Goal: Navigation & Orientation: Find specific page/section

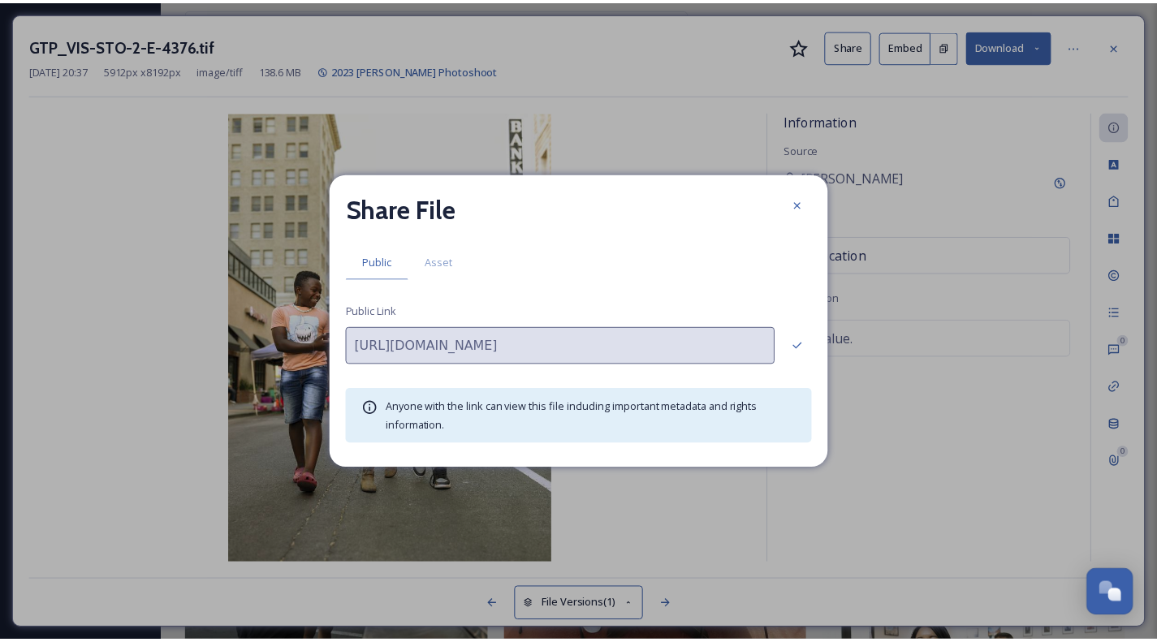
scroll to position [6340, 0]
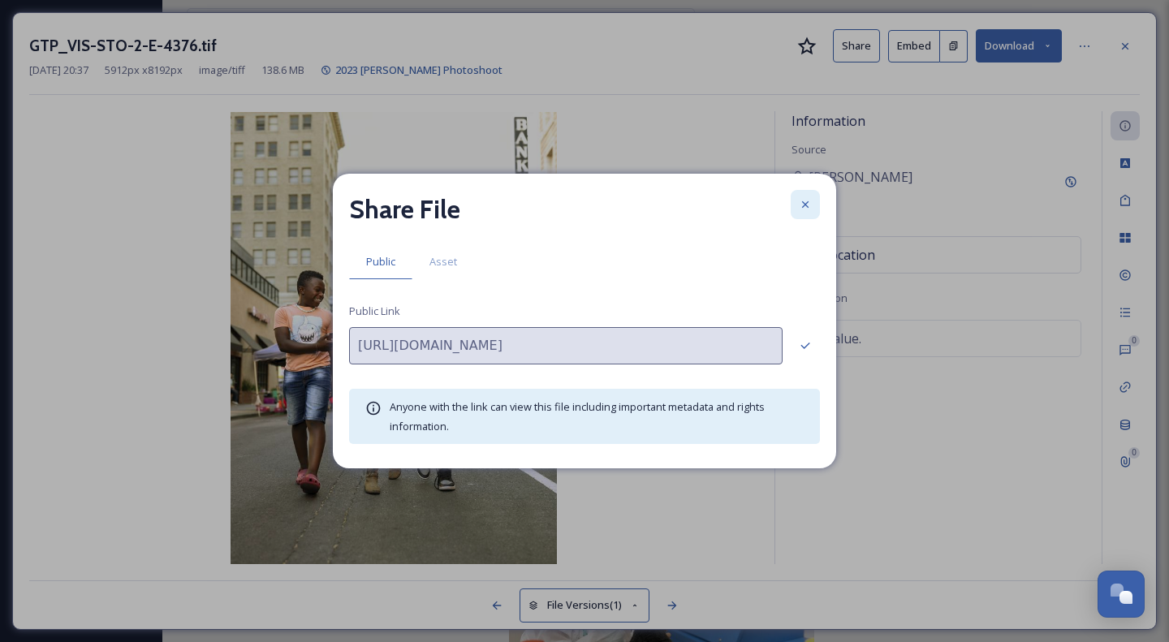
click at [794, 197] on div at bounding box center [805, 204] width 29 height 29
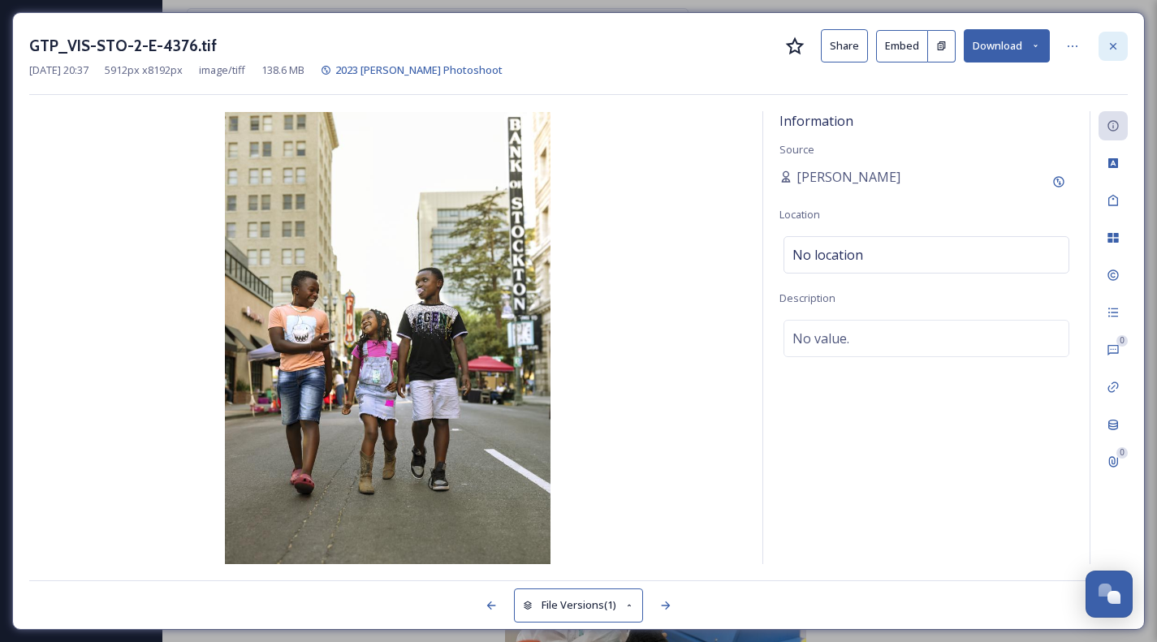
click at [1112, 32] on div at bounding box center [1113, 46] width 29 height 29
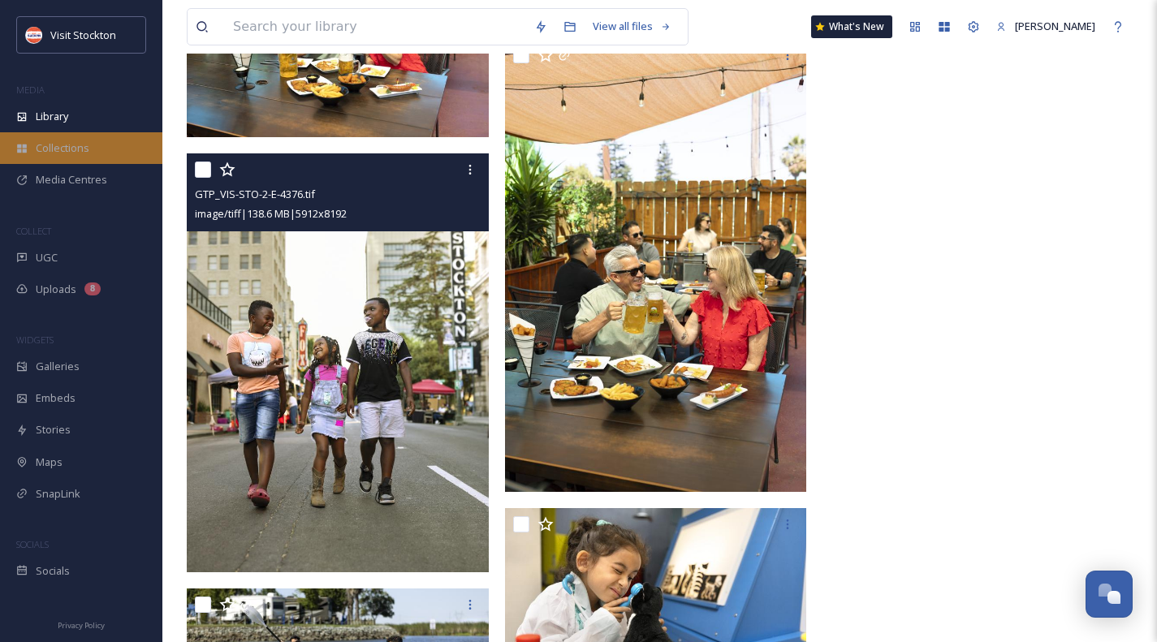
click at [43, 146] on span "Collections" at bounding box center [63, 147] width 54 height 15
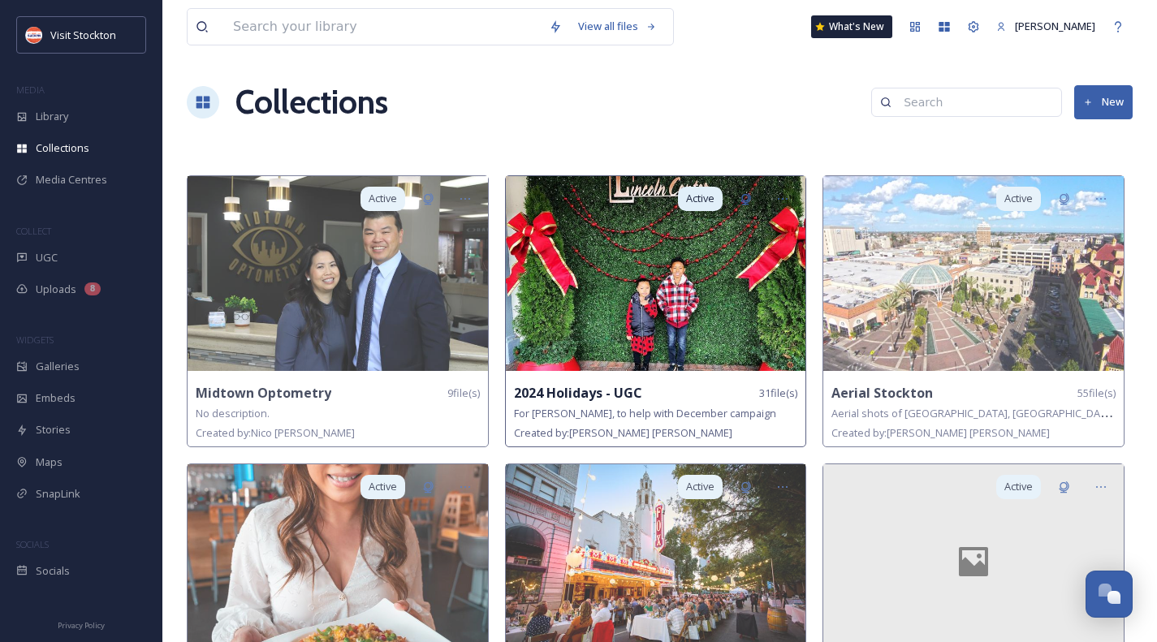
click at [672, 274] on img at bounding box center [656, 273] width 300 height 195
